Goal: Task Accomplishment & Management: Manage account settings

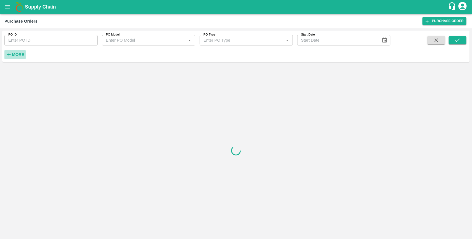
click at [21, 52] on strong "More" at bounding box center [18, 54] width 12 height 4
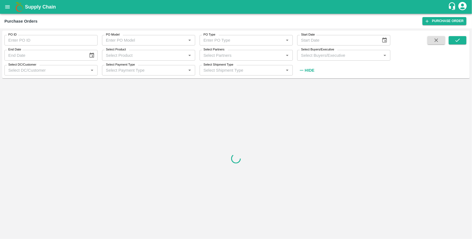
click at [309, 55] on input "Select Buyers/Executive" at bounding box center [339, 55] width 81 height 7
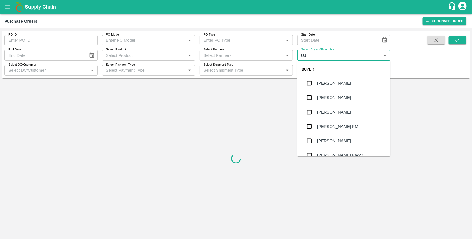
type input "UJJ"
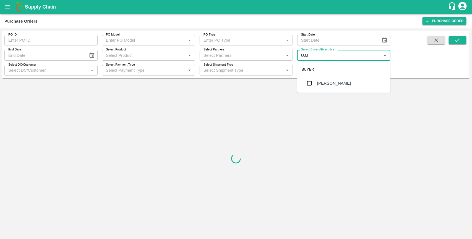
click at [308, 82] on input "checkbox" at bounding box center [309, 83] width 11 height 11
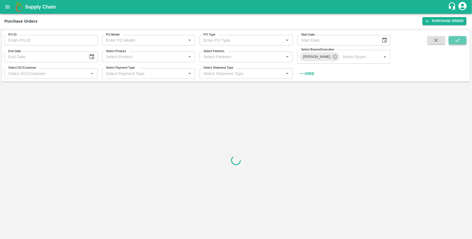
click at [460, 41] on icon "submit" at bounding box center [457, 40] width 6 height 6
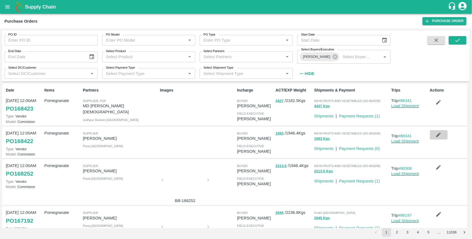
click at [439, 136] on icon "button" at bounding box center [438, 135] width 6 height 6
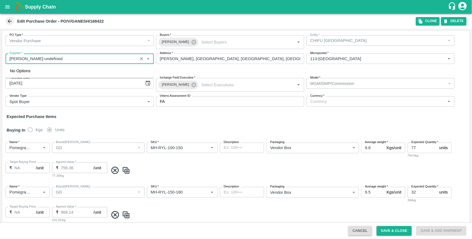
drag, startPoint x: 54, startPoint y: 58, endPoint x: 10, endPoint y: 59, distance: 44.7
click at [10, 59] on input "Supplier   *" at bounding box center [71, 58] width 128 height 7
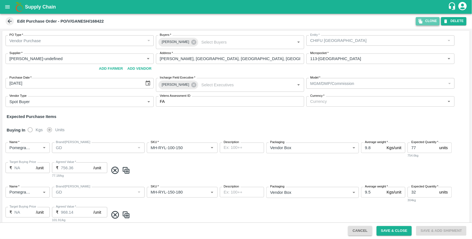
click at [426, 20] on button "Clone" at bounding box center [427, 21] width 24 height 8
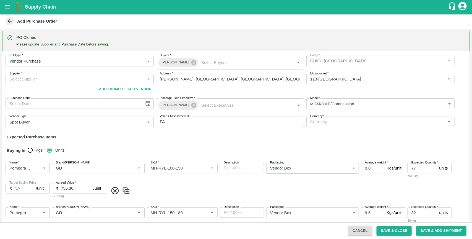
click at [59, 79] on input "Supplier   *" at bounding box center [75, 79] width 136 height 7
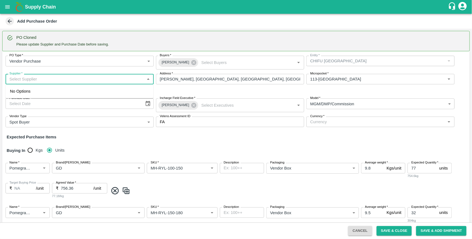
paste input "[PERSON_NAME]"
click at [76, 89] on div "Ganesh Dattatray shinde-Nimgaon Ketki, Pune-9730729349(Supplier)" at bounding box center [71, 91] width 123 height 6
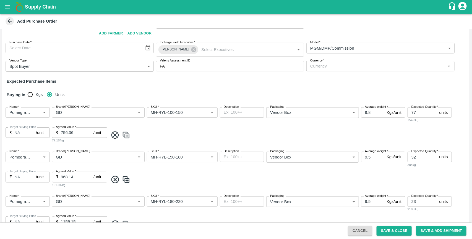
scroll to position [57, 0]
type input "Ganesh Dattatray shinde-Nimgaon Ketki, Pune-9730729349(Supplier)"
click at [340, 67] on input "Currency   *" at bounding box center [376, 65] width 136 height 7
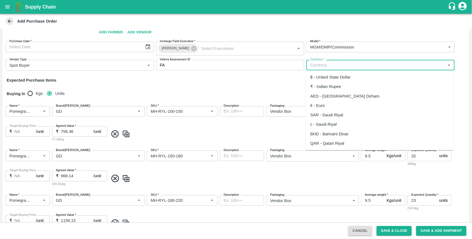
click at [334, 90] on div "₹ - Indian Rupee" at bounding box center [380, 86] width 148 height 9
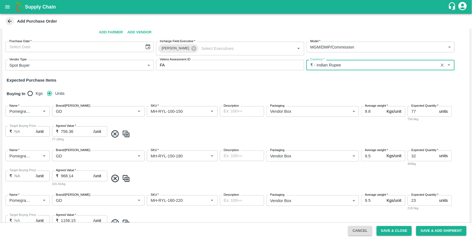
type input "₹ - Indian Rupee"
click at [269, 80] on div "Expected Purchase Items" at bounding box center [236, 80] width 458 height 6
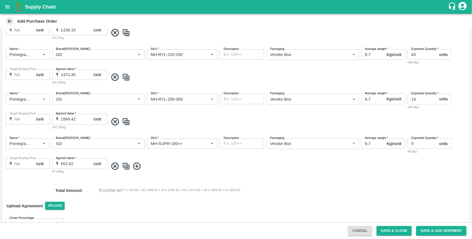
scroll to position [260, 0]
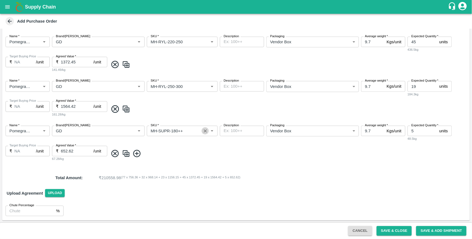
click at [203, 129] on icon "Clear" at bounding box center [204, 131] width 5 height 5
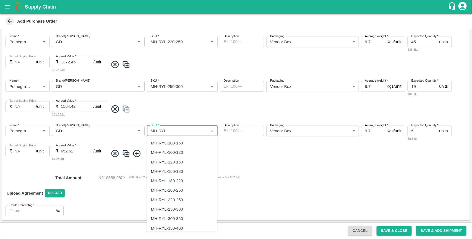
click at [174, 217] on div "MH-RYL-300-350" at bounding box center [167, 219] width 32 height 6
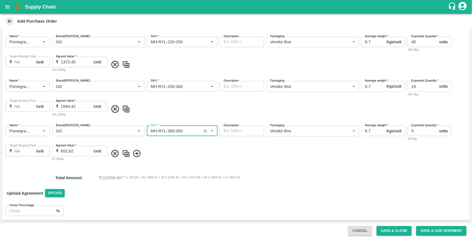
type input "MH-RYL-300-350"
click at [138, 155] on icon at bounding box center [136, 153] width 9 height 9
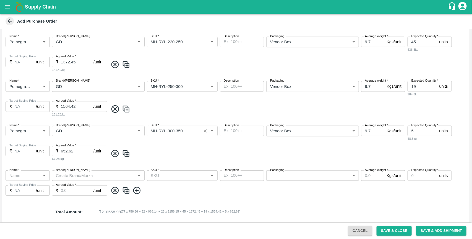
click at [31, 172] on input "Name   *" at bounding box center [23, 175] width 32 height 7
click at [30, 186] on div "Pomegranate" at bounding box center [22, 188] width 25 height 6
type input "Pomegranate"
click at [71, 176] on input "Brand/Marka" at bounding box center [94, 175] width 80 height 7
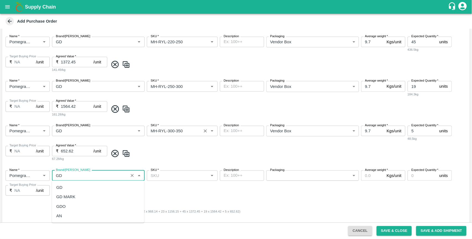
click at [63, 186] on div "GD" at bounding box center [98, 187] width 92 height 9
type input "GD"
click at [165, 178] on input "SKU   *" at bounding box center [177, 175] width 58 height 7
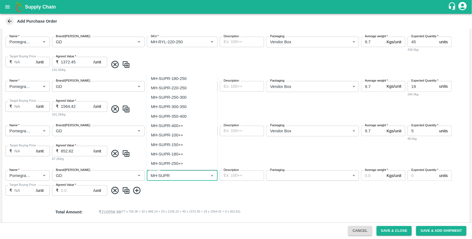
scroll to position [69, 0]
click at [178, 138] on div "MH-SUPR-180++" at bounding box center [167, 135] width 32 height 6
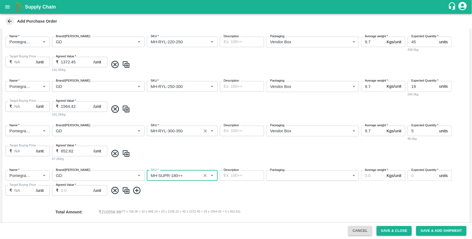
type input "MH-SUPR-180++"
click at [282, 175] on body "Supply Chain Add Purchase Order PO Cloned Please update Supplier and Purchase D…" at bounding box center [236, 119] width 472 height 239
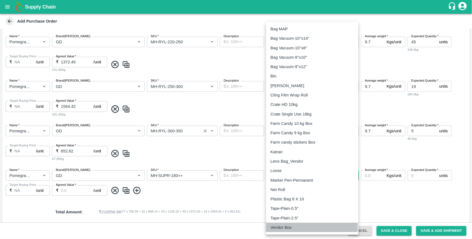
click at [278, 226] on p "Vendor Box" at bounding box center [280, 228] width 21 height 6
type input "276"
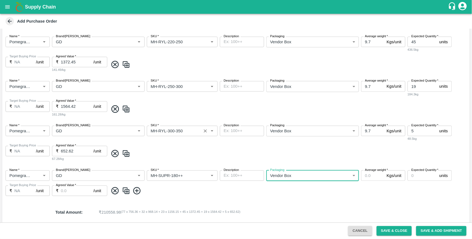
click at [373, 175] on input "Average weight   *" at bounding box center [372, 176] width 23 height 10
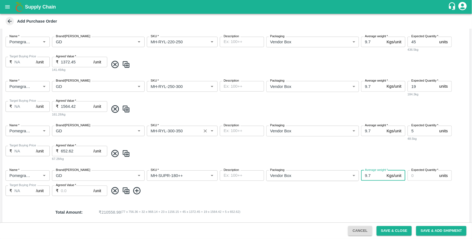
type input "9.7"
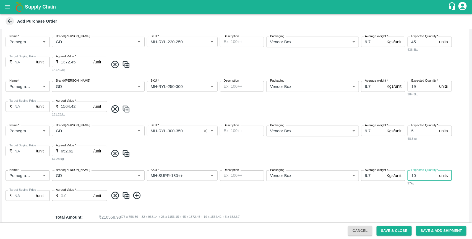
type input "10"
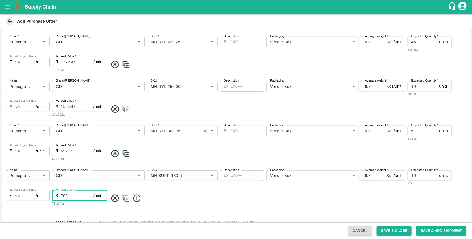
type input "700"
click at [73, 150] on input "652.62" at bounding box center [77, 151] width 33 height 10
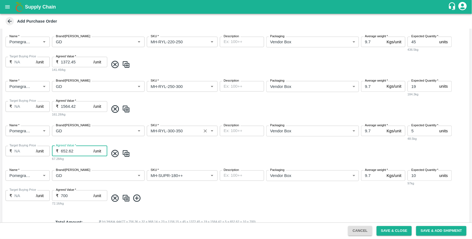
click at [73, 150] on input "652.62" at bounding box center [77, 151] width 33 height 10
type input "1700"
click at [391, 233] on button "Save & Close" at bounding box center [393, 232] width 35 height 10
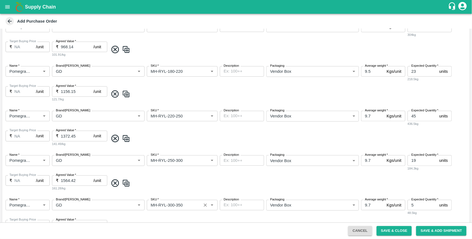
scroll to position [308, 0]
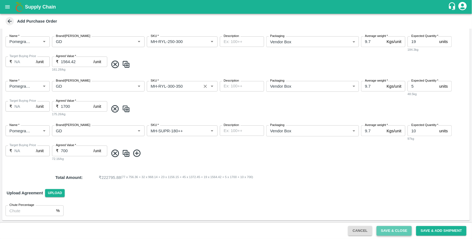
click at [391, 229] on button "Save & Close" at bounding box center [393, 232] width 35 height 10
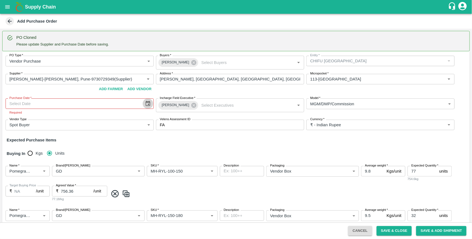
click at [145, 103] on icon "Choose date" at bounding box center [148, 104] width 6 height 6
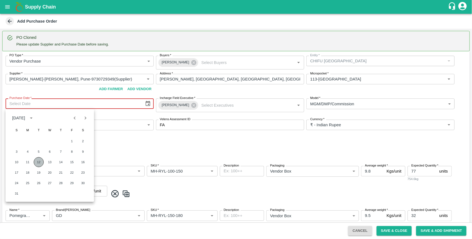
click at [36, 160] on button "12" at bounding box center [39, 162] width 10 height 10
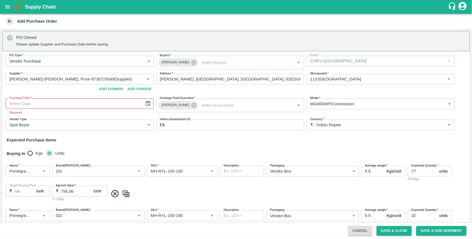
type input "12/08/2025"
click at [388, 230] on button "Save & Close" at bounding box center [393, 232] width 35 height 10
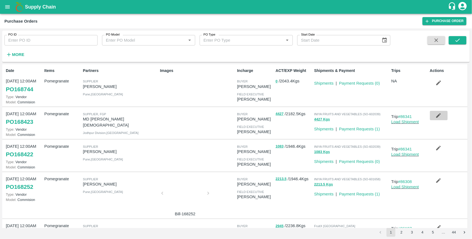
click at [435, 116] on icon "button" at bounding box center [438, 116] width 6 height 6
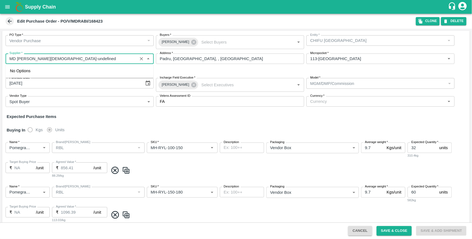
drag, startPoint x: 39, startPoint y: 59, endPoint x: 2, endPoint y: 60, distance: 36.5
click at [2, 60] on div "PO Type   * Vendor Purchase 2 PO Type Buyers   * Ujjwal Kumar Buyers   * Entity…" at bounding box center [235, 71] width 467 height 81
click at [431, 22] on button "Clone" at bounding box center [427, 21] width 24 height 8
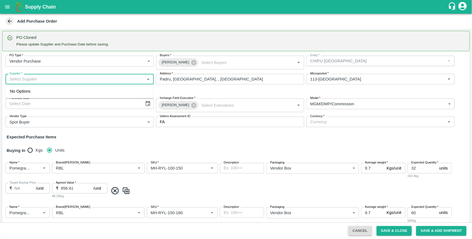
click at [78, 80] on input "Supplier   *" at bounding box center [75, 79] width 136 height 7
paste input "MD [PERSON_NAME][DEMOGRAPHIC_DATA]"
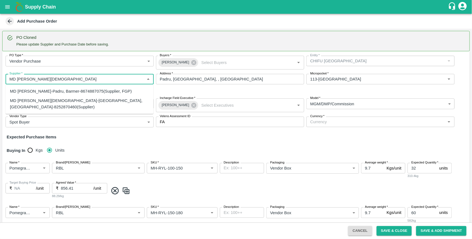
click at [35, 91] on div "MD Rabiul Islam-Padru, Barmer-8674887075(Supplier, FGP)" at bounding box center [71, 91] width 122 height 6
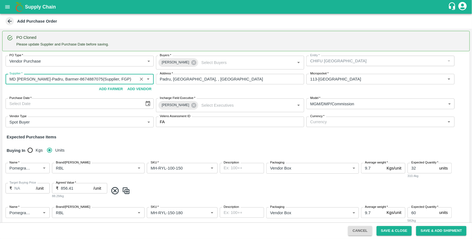
type input "MD Rabiul Islam-Padru, Barmer-8674887075(Supplier, FGP)"
click at [146, 103] on icon "Choose date" at bounding box center [148, 104] width 6 height 6
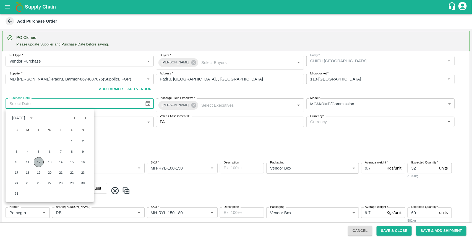
click at [38, 164] on button "12" at bounding box center [39, 162] width 10 height 10
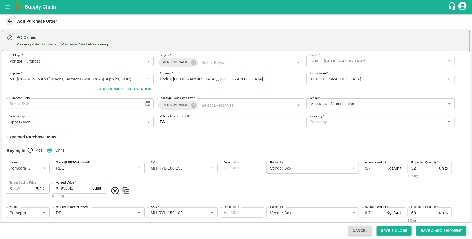
type input "12/08/2025"
click at [208, 135] on div "Expected Purchase Items" at bounding box center [236, 137] width 458 height 6
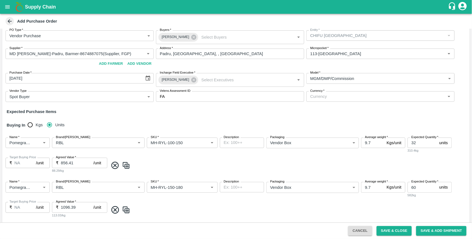
click at [312, 96] on input "Currency   *" at bounding box center [376, 96] width 136 height 7
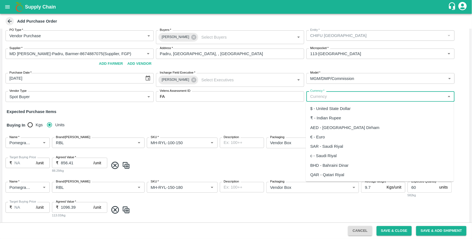
click at [319, 115] on div "₹ - Indian Rupee" at bounding box center [325, 118] width 31 height 6
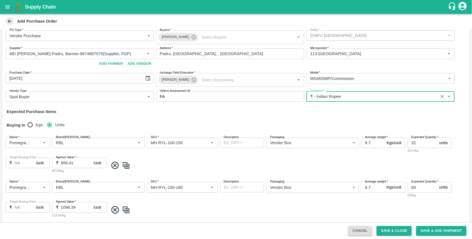
type input "₹ - Indian Rupee"
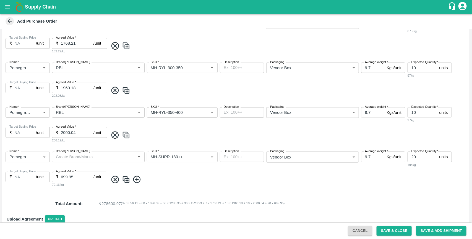
scroll to position [346, 0]
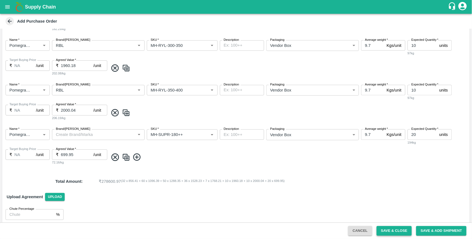
click at [391, 229] on button "Save & Close" at bounding box center [393, 232] width 35 height 10
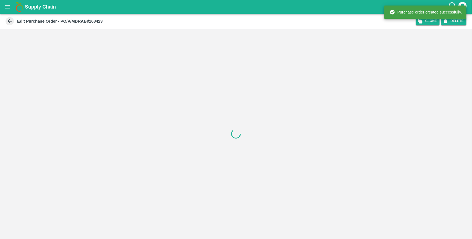
click at [10, 6] on icon "open drawer" at bounding box center [7, 7] width 6 height 6
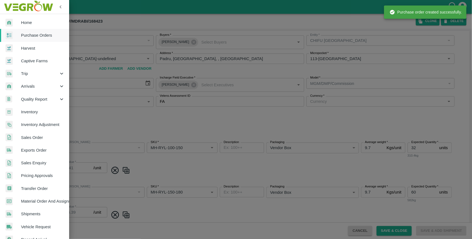
type input "CHIFU INDIA"
type input "MD Rabiul Islam-undefined"
type input "113-Nimgaon"
type input "Pomegranate"
type input "RBL"
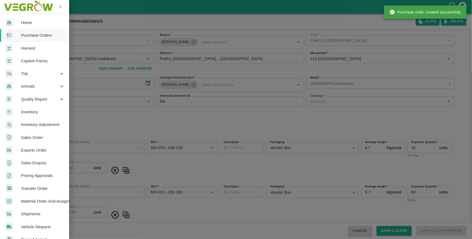
type input "MH-RYL-100-150"
type input "NA"
type input "Pomegranate"
type input "RBL"
type input "MH-RYL-150-180"
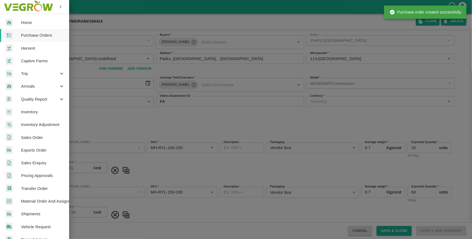
type input "NA"
type input "Pomegranate"
type input "RBL"
type input "MH-RYL-180-220"
type input "NA"
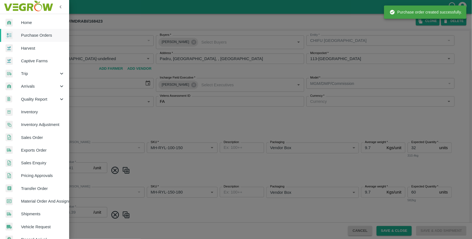
type input "Pomegranate"
type input "RBL"
type input "MH-RYL-220-250"
type input "NA"
type input "Pomegranate"
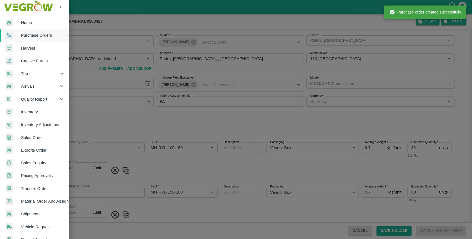
type input "RBL"
type input "MH-RYL-250-300"
type input "NA"
type input "Pomegranate"
type input "RBL"
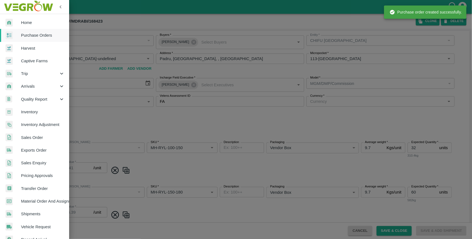
type input "MH-RYL-300-350"
type input "NA"
type input "Pomegranate"
type input "RBL"
type input "MH-RYL-350-400"
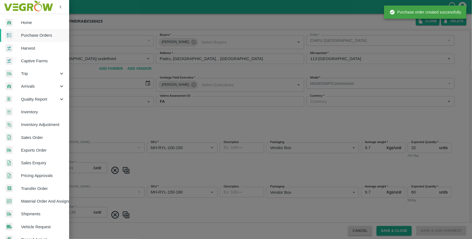
type input "NA"
type input "Pomegranate"
type input "MH-SUPR-180++"
type input "NA"
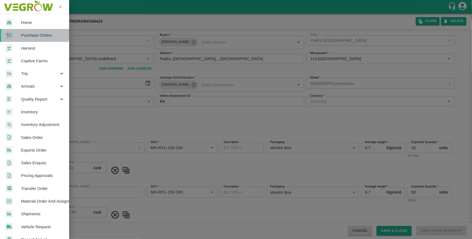
click at [28, 33] on span "Purchase Orders" at bounding box center [43, 35] width 44 height 6
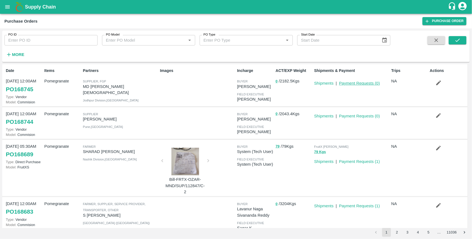
click at [351, 82] on link "Payment Requests ( 0 )" at bounding box center [359, 83] width 41 height 4
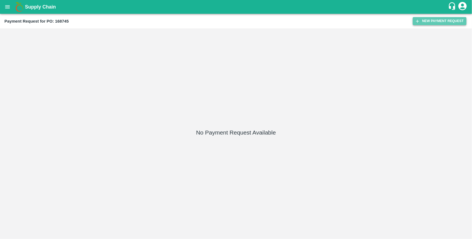
click at [430, 20] on button "New Payment Request" at bounding box center [439, 21] width 54 height 8
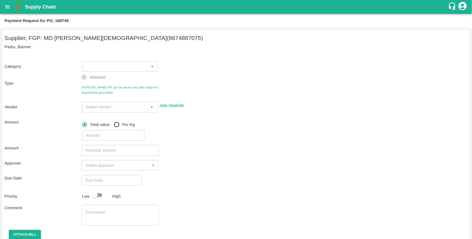
click at [111, 69] on body "Supply Chain Payment Request for PO: 168745 Supplier, FGP: MD Rabiul Islam (867…" at bounding box center [236, 119] width 472 height 239
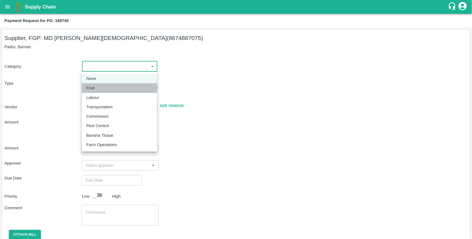
click at [97, 89] on div "Fruit" at bounding box center [91, 88] width 11 height 6
type input "1"
type input "MD Rabiul Islam - 8674887075(Supplier, FGP)"
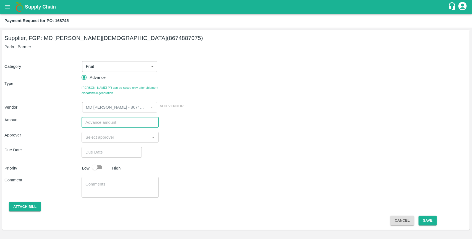
click at [93, 120] on input "number" at bounding box center [119, 122] width 77 height 10
type input "300000"
click at [96, 139] on input "input" at bounding box center [115, 137] width 65 height 7
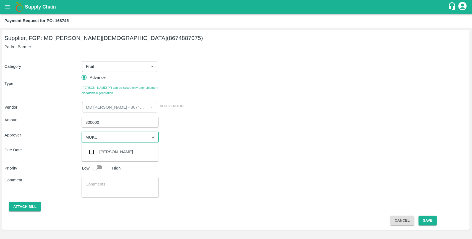
type input "MUKUL"
click at [91, 151] on input "checkbox" at bounding box center [91, 152] width 11 height 11
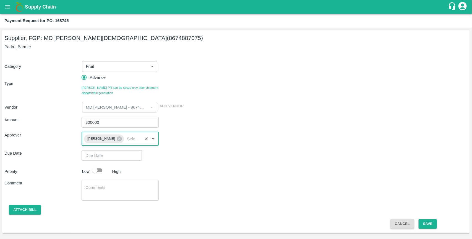
type input "DD/MM/YYYY hh:mm aa"
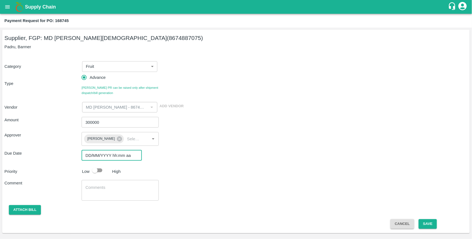
click at [106, 157] on input "DD/MM/YYYY hh:mm aa" at bounding box center [109, 156] width 56 height 10
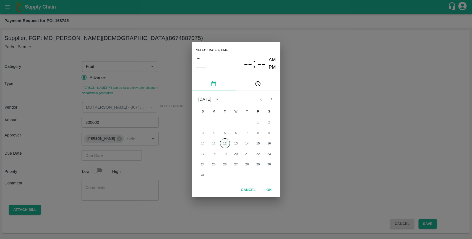
click at [227, 144] on button "12" at bounding box center [225, 144] width 10 height 10
type input "[DATE] 12:00 AM"
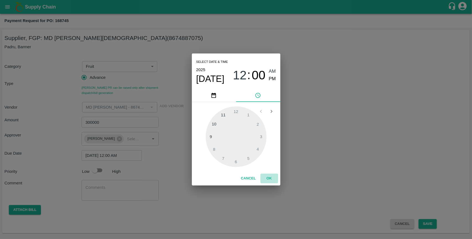
click at [271, 179] on button "OK" at bounding box center [269, 179] width 18 height 10
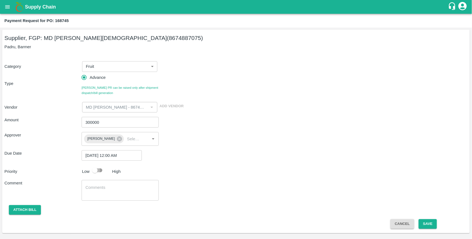
click at [97, 170] on input "checkbox" at bounding box center [94, 170] width 31 height 10
checkbox input "true"
click at [429, 223] on button "Save" at bounding box center [427, 225] width 18 height 10
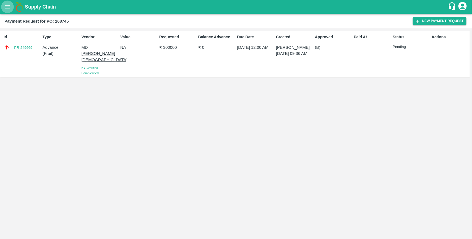
click at [9, 7] on icon "open drawer" at bounding box center [7, 6] width 5 height 3
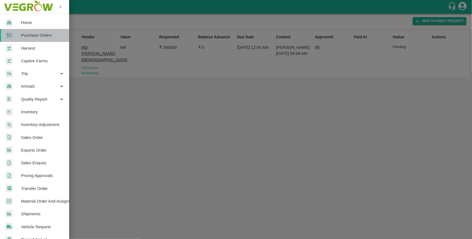
click at [29, 38] on span "Purchase Orders" at bounding box center [43, 35] width 44 height 6
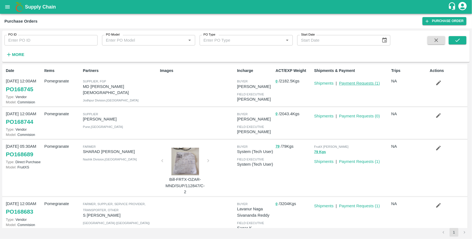
click at [365, 82] on link "Payment Requests ( 1 )" at bounding box center [359, 83] width 41 height 4
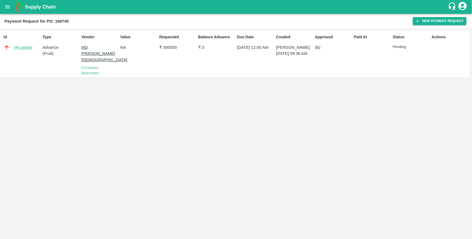
click at [32, 46] on link "PR-249669" at bounding box center [23, 48] width 18 height 6
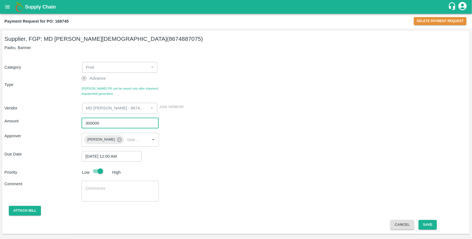
click at [86, 122] on input "300000" at bounding box center [119, 123] width 77 height 10
type input "200000"
click at [428, 224] on button "Save" at bounding box center [427, 225] width 18 height 10
click at [4, 7] on icon "open drawer" at bounding box center [7, 7] width 6 height 6
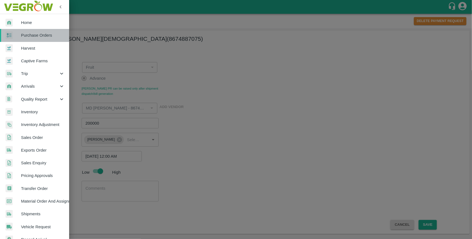
click at [39, 38] on span "Purchase Orders" at bounding box center [43, 35] width 44 height 6
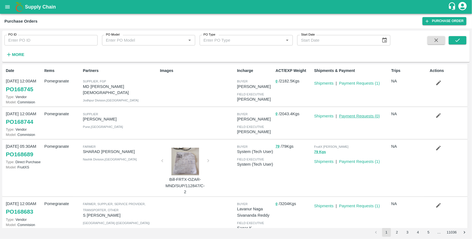
click at [356, 115] on link "Payment Requests ( 0 )" at bounding box center [359, 116] width 41 height 4
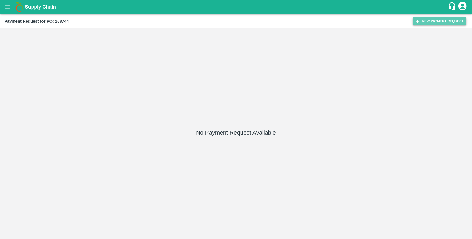
click at [437, 22] on button "New Payment Request" at bounding box center [439, 21] width 54 height 8
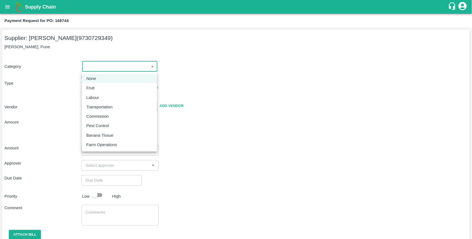
click at [102, 69] on body "Supply Chain Payment Request for PO: 168744 Supplier: [PERSON_NAME] (9730729349…" at bounding box center [236, 119] width 472 height 239
click at [96, 85] on div "Fruit" at bounding box center [91, 88] width 11 height 6
type input "1"
type input "[PERSON_NAME] - 9730729349(Supplier)"
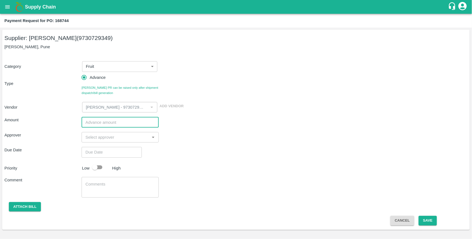
click at [101, 121] on input "number" at bounding box center [119, 122] width 77 height 10
type input "300000"
click at [101, 138] on input "input" at bounding box center [115, 137] width 65 height 7
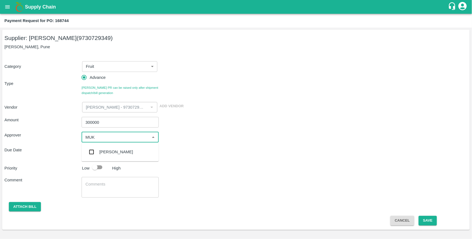
type input "MUKU"
click at [89, 153] on input "checkbox" at bounding box center [91, 152] width 11 height 11
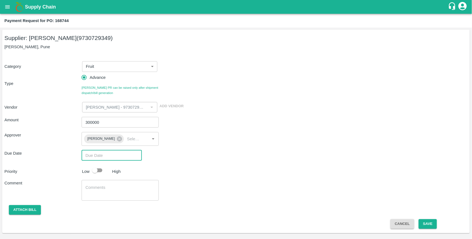
type input "DD/MM/YYYY hh:mm aa"
click at [104, 157] on input "DD/MM/YYYY hh:mm aa" at bounding box center [109, 156] width 56 height 10
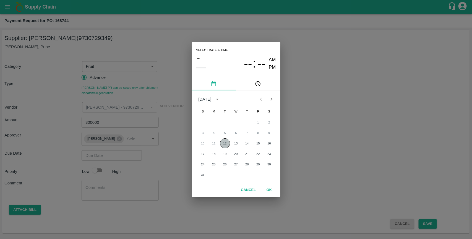
click at [224, 143] on button "12" at bounding box center [225, 144] width 10 height 10
type input "[DATE] 12:00 AM"
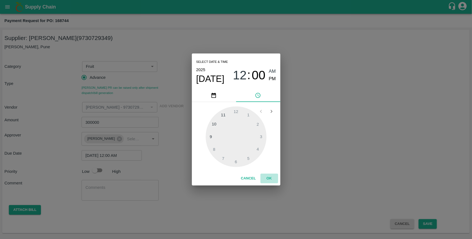
click at [267, 178] on button "OK" at bounding box center [269, 179] width 18 height 10
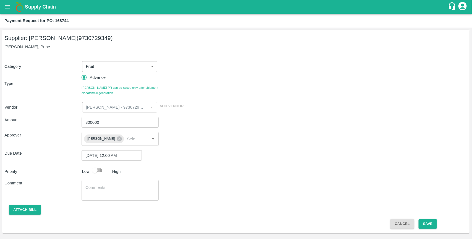
click at [102, 169] on input "checkbox" at bounding box center [94, 170] width 31 height 10
checkbox input "true"
click at [252, 144] on div "Approver [PERSON_NAME] ​" at bounding box center [235, 139] width 463 height 14
click at [426, 223] on button "Save" at bounding box center [427, 225] width 18 height 10
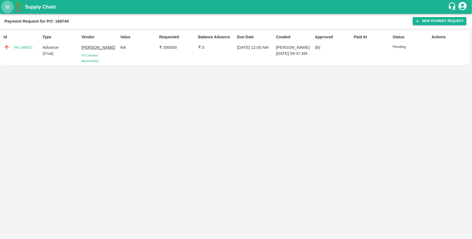
click at [8, 12] on button "open drawer" at bounding box center [7, 7] width 13 height 13
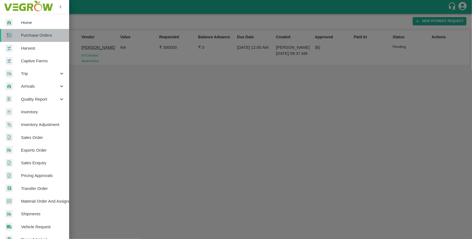
click at [38, 37] on span "Purchase Orders" at bounding box center [43, 35] width 44 height 6
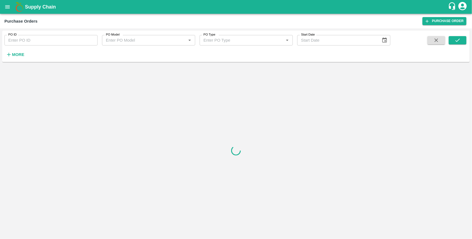
click at [6, 6] on icon "open drawer" at bounding box center [7, 7] width 6 height 6
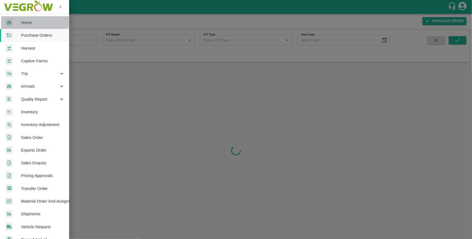
click at [22, 22] on span "Home" at bounding box center [43, 23] width 44 height 6
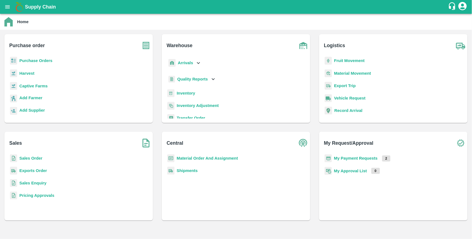
click at [367, 156] on b "My Payment Requests" at bounding box center [356, 158] width 44 height 4
